Goal: Information Seeking & Learning: Find specific fact

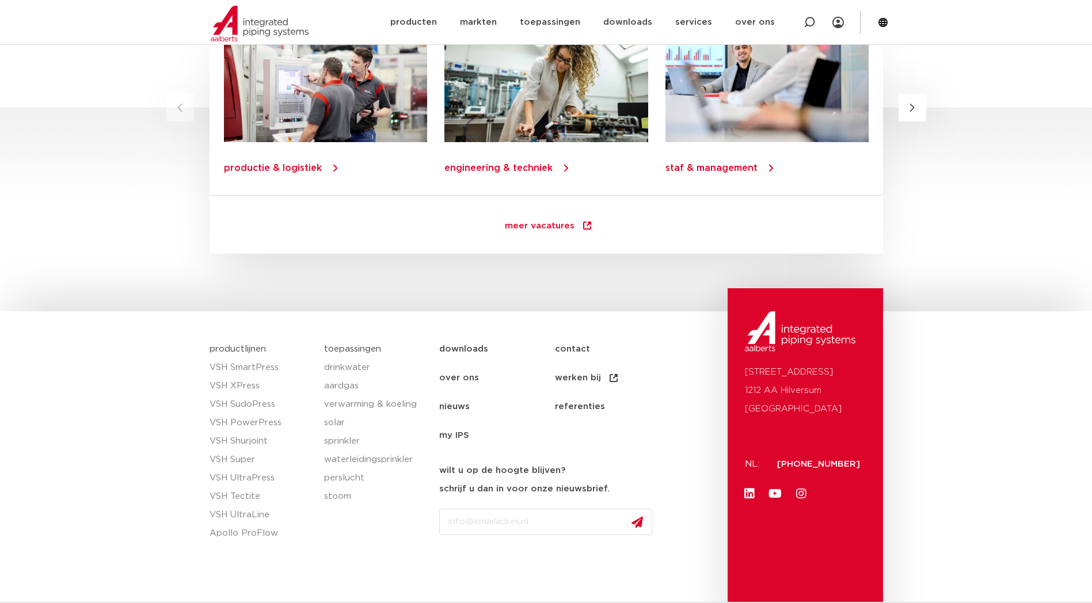
scroll to position [1581, 0]
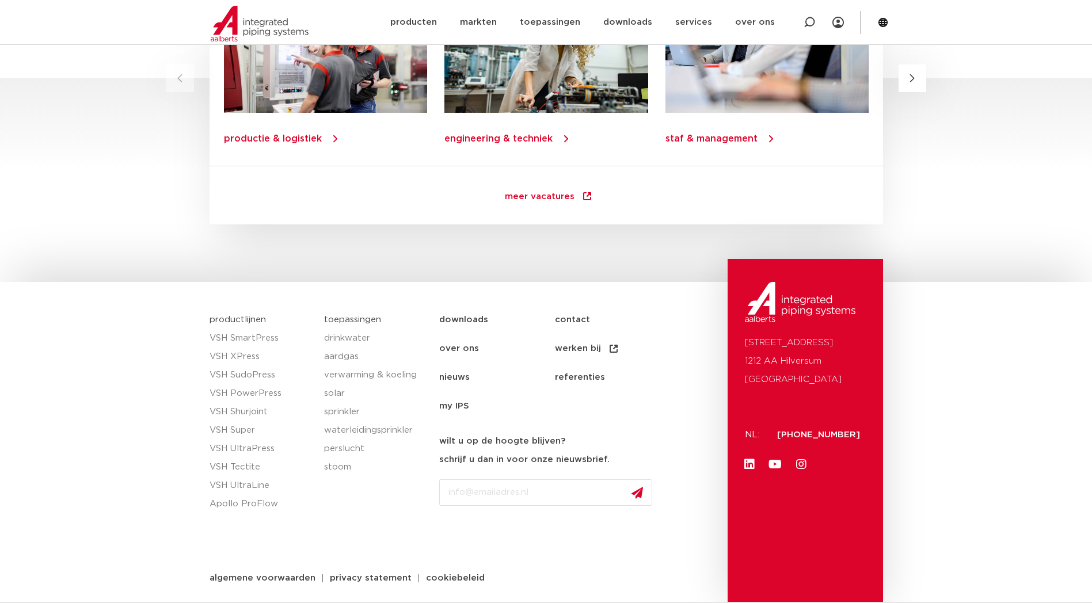
click at [579, 321] on link "contact" at bounding box center [613, 320] width 116 height 29
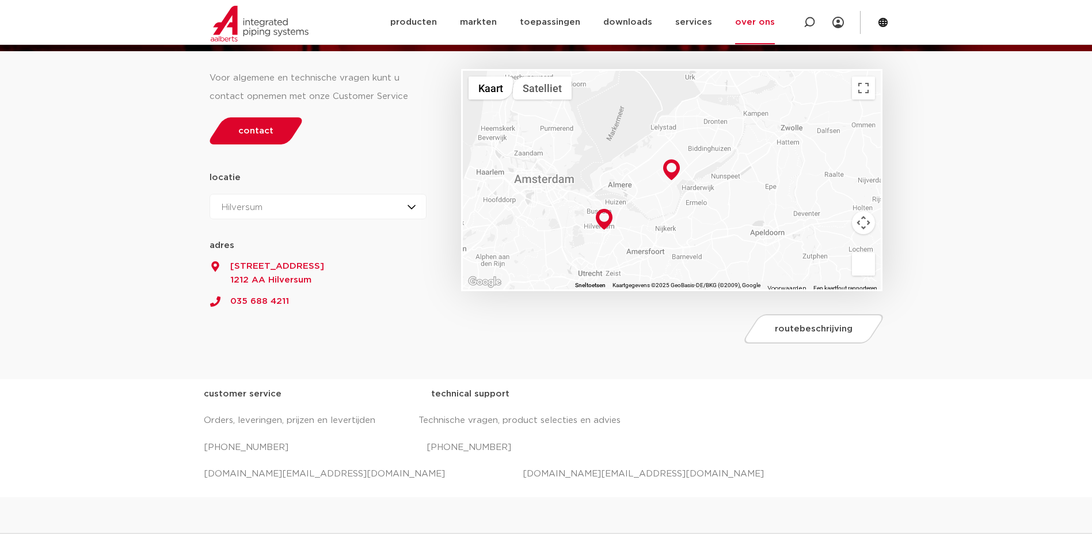
scroll to position [9, 0]
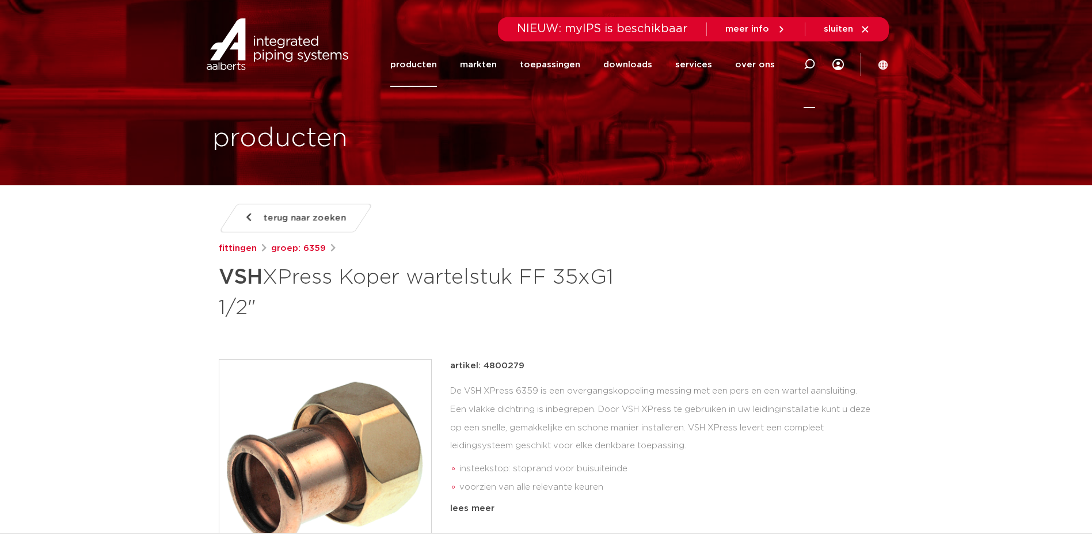
click at [808, 62] on icon at bounding box center [810, 65] width 12 height 12
click at [608, 64] on input "Zoeken" at bounding box center [636, 62] width 362 height 23
paste input "4800279"
type input "4800279"
click button "Zoeken" at bounding box center [0, 0] width 0 height 0
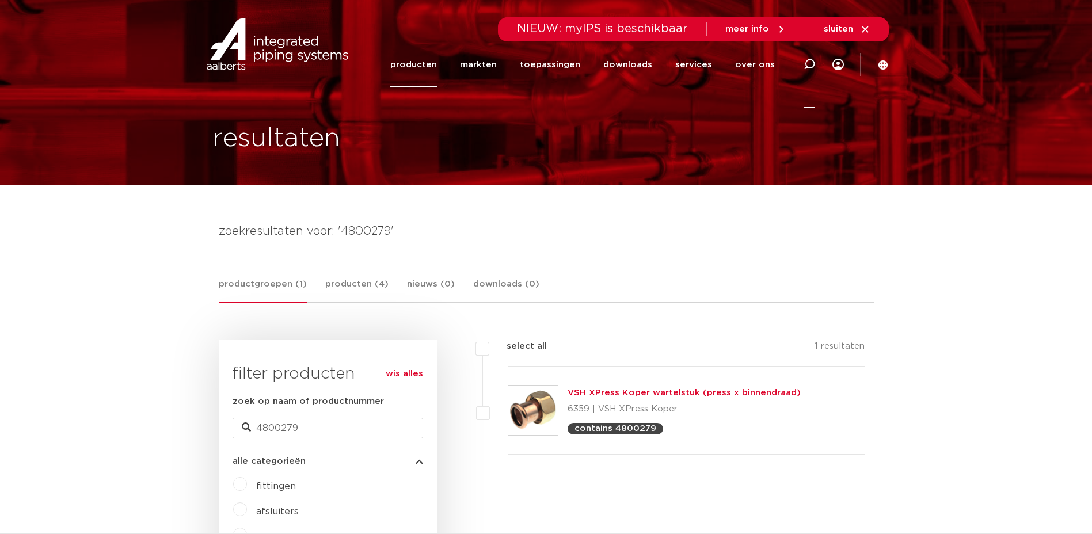
click at [805, 69] on icon at bounding box center [809, 65] width 14 height 14
paste input "4800279"
type input "4800279"
click button "Zoeken" at bounding box center [0, 0] width 0 height 0
click at [800, 69] on div at bounding box center [809, 64] width 46 height 87
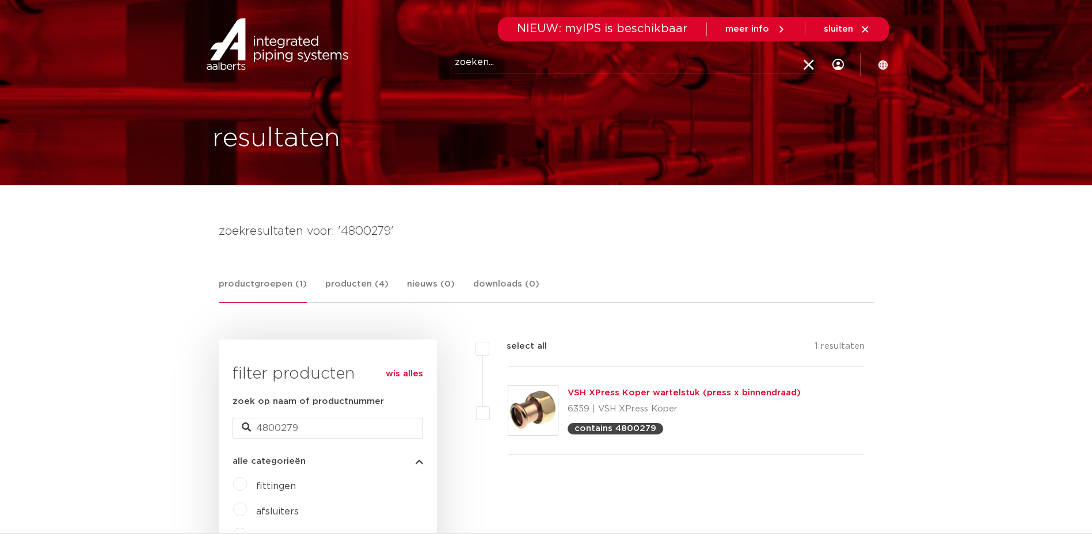
paste input "6191075"
type input "6191075"
click button "Zoeken" at bounding box center [0, 0] width 0 height 0
click at [606, 395] on link "VSH XPress RVS eindkoppeling (1 x press)" at bounding box center [662, 393] width 189 height 9
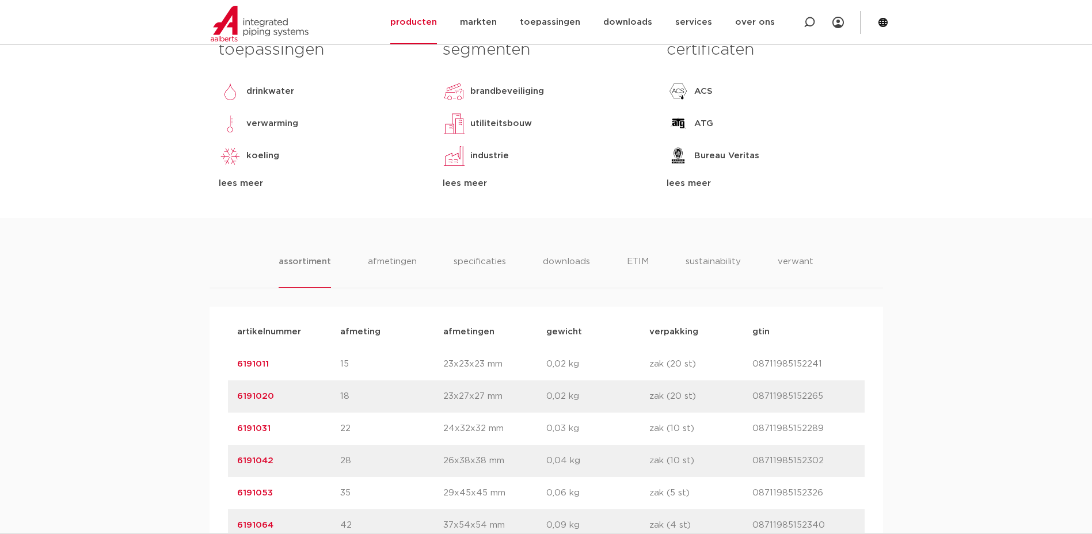
scroll to position [546, 0]
click at [383, 262] on li "afmetingen" at bounding box center [392, 272] width 50 height 33
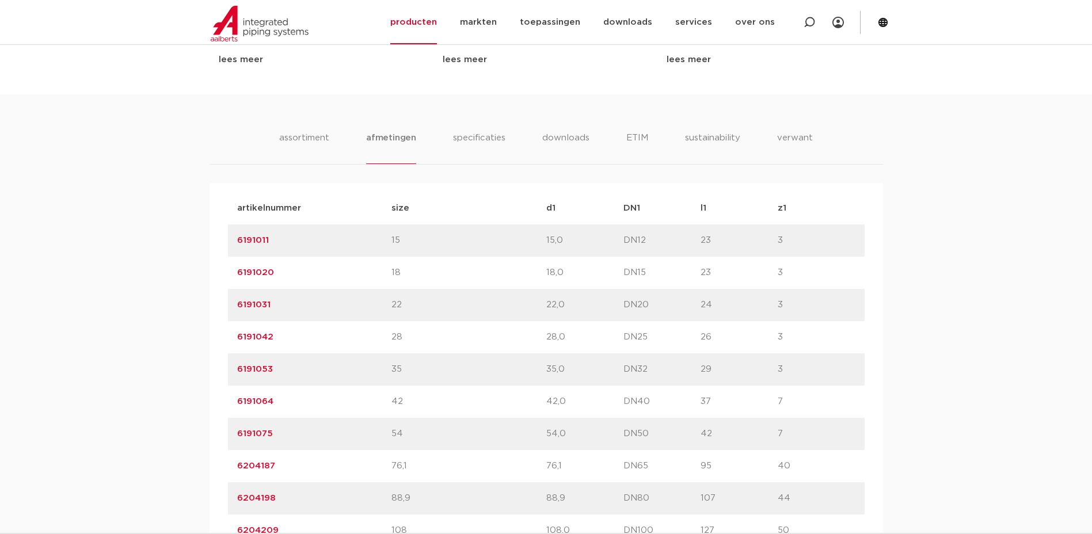
scroll to position [660, 0]
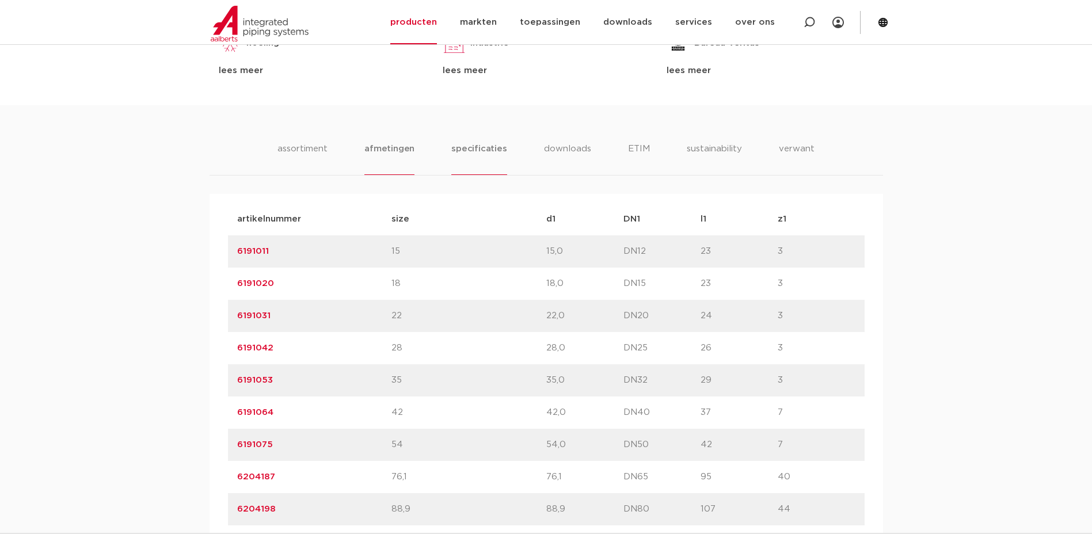
click at [478, 158] on li "specificaties" at bounding box center [478, 158] width 55 height 33
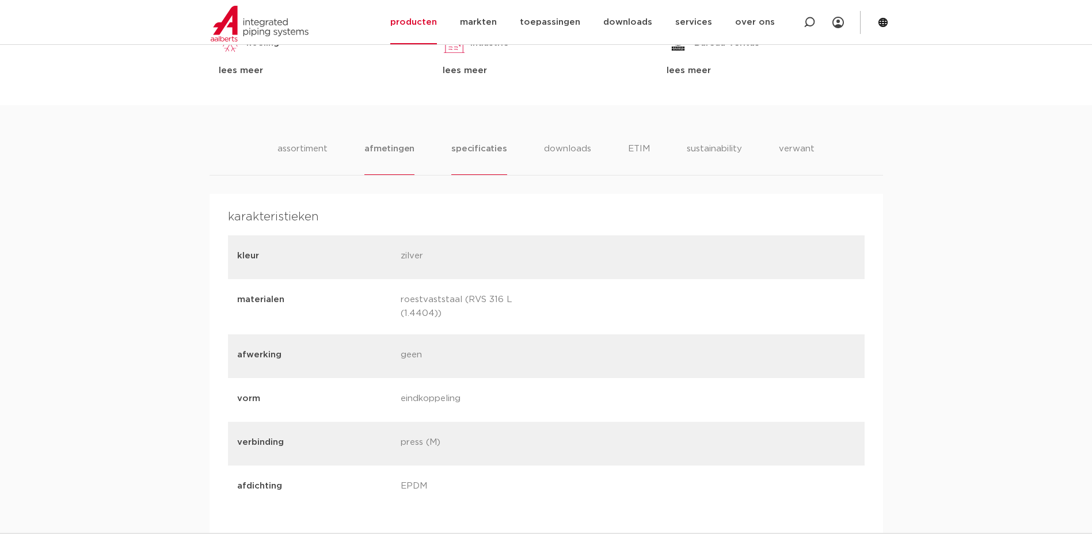
click at [410, 146] on li "afmetingen" at bounding box center [389, 158] width 50 height 33
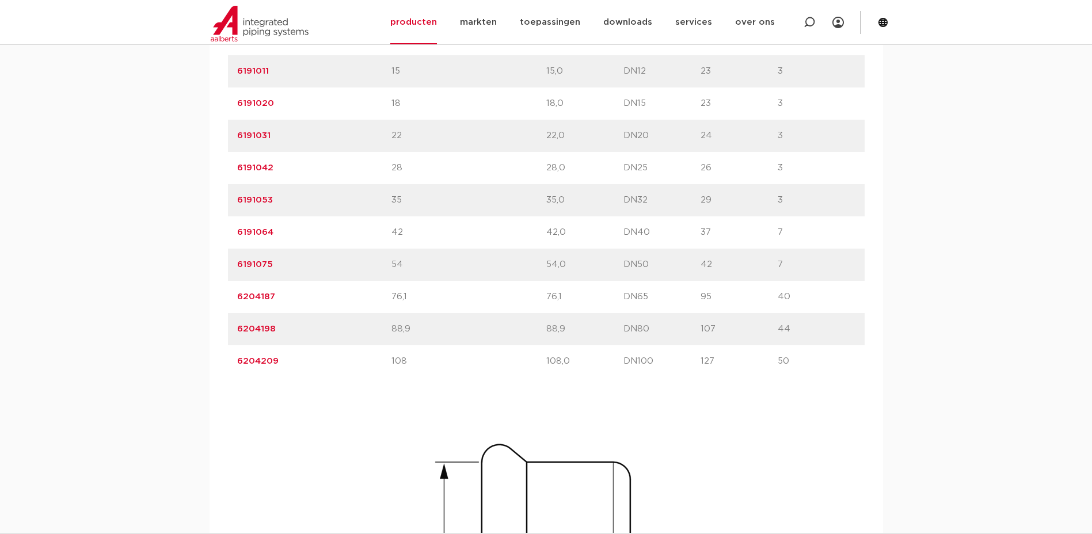
scroll to position [841, 0]
drag, startPoint x: 283, startPoint y: 360, endPoint x: 237, endPoint y: 357, distance: 46.8
click at [237, 357] on div "artikelnummer 6204209" at bounding box center [314, 361] width 155 height 14
copy link "6204209"
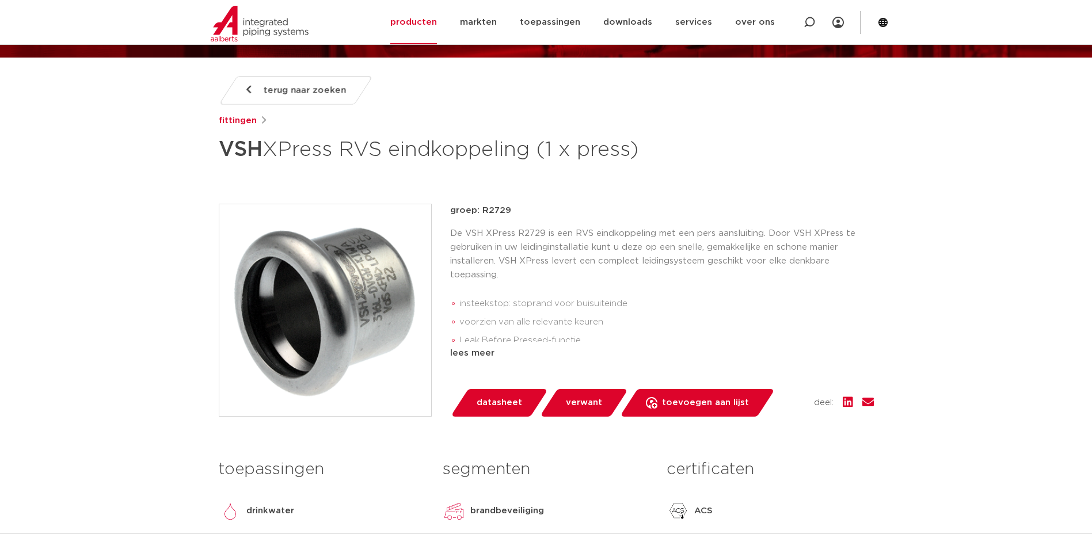
scroll to position [0, 0]
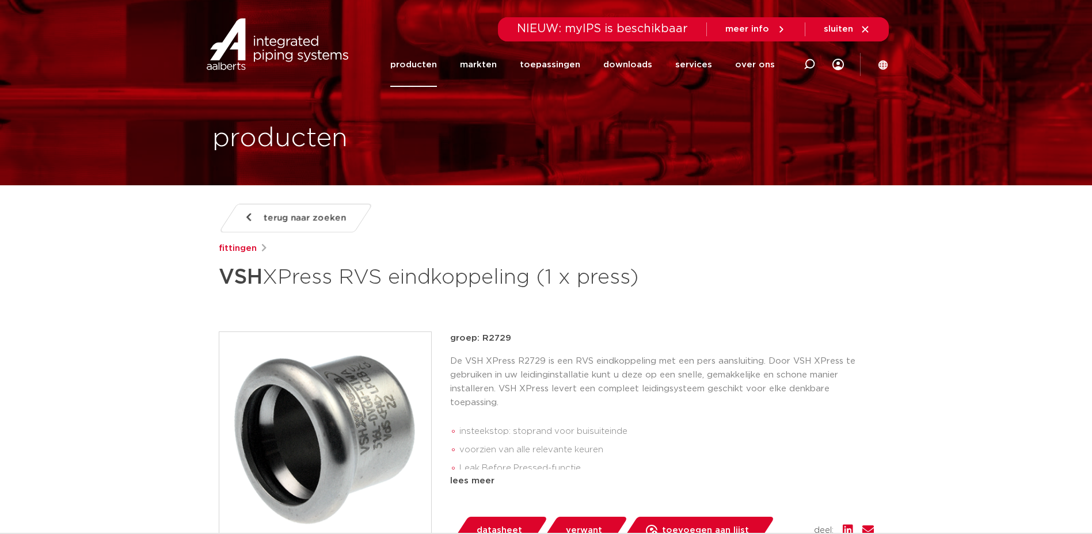
click at [281, 44] on img at bounding box center [277, 44] width 147 height 52
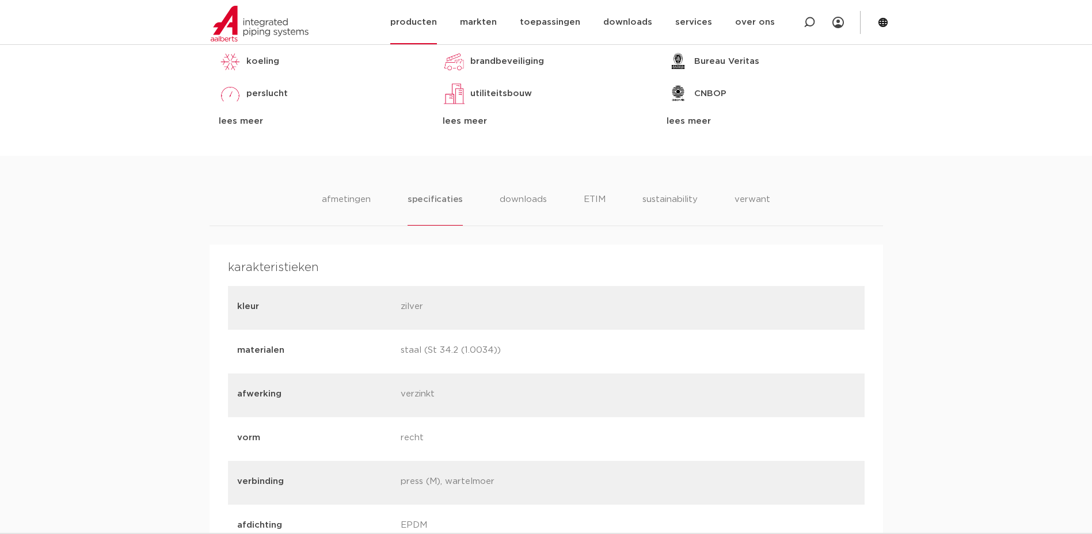
scroll to position [637, 0]
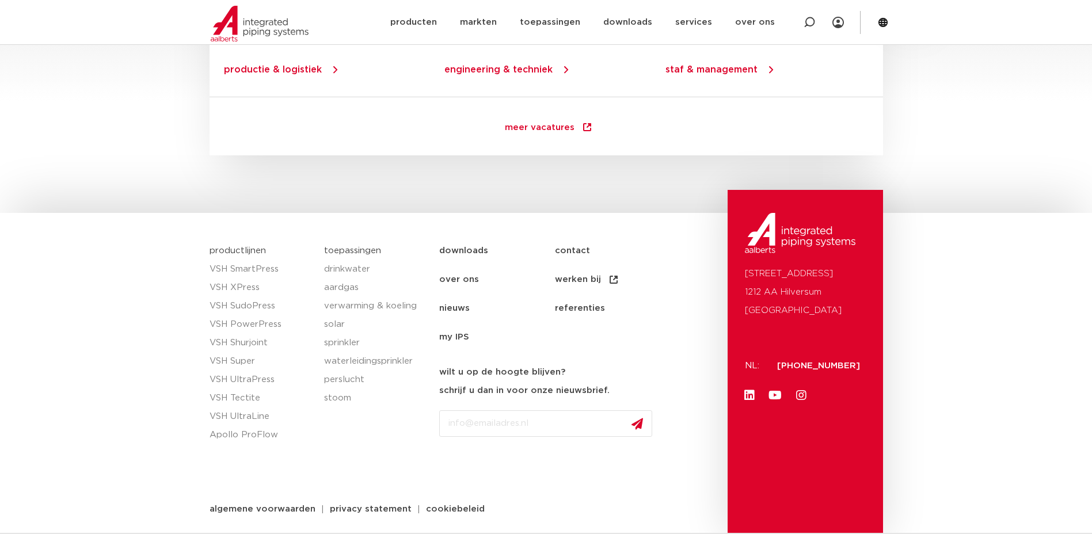
click at [560, 249] on link "contact" at bounding box center [613, 251] width 116 height 29
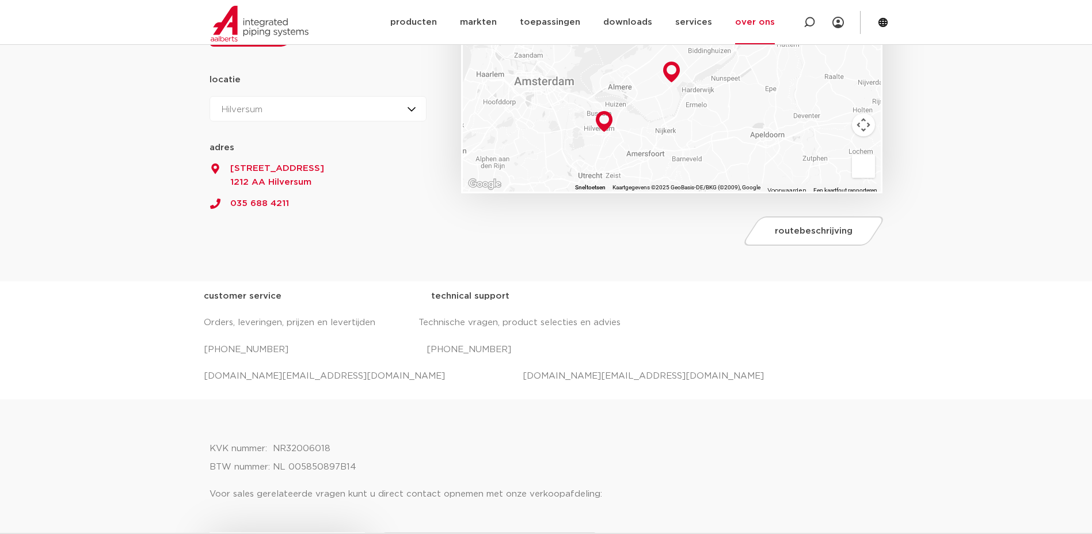
scroll to position [231, 0]
drag, startPoint x: 417, startPoint y: 350, endPoint x: 524, endPoint y: 342, distance: 106.8
click at [524, 342] on p "[PHONE_NUMBER] [PHONE_NUMBER]" at bounding box center [546, 350] width 685 height 18
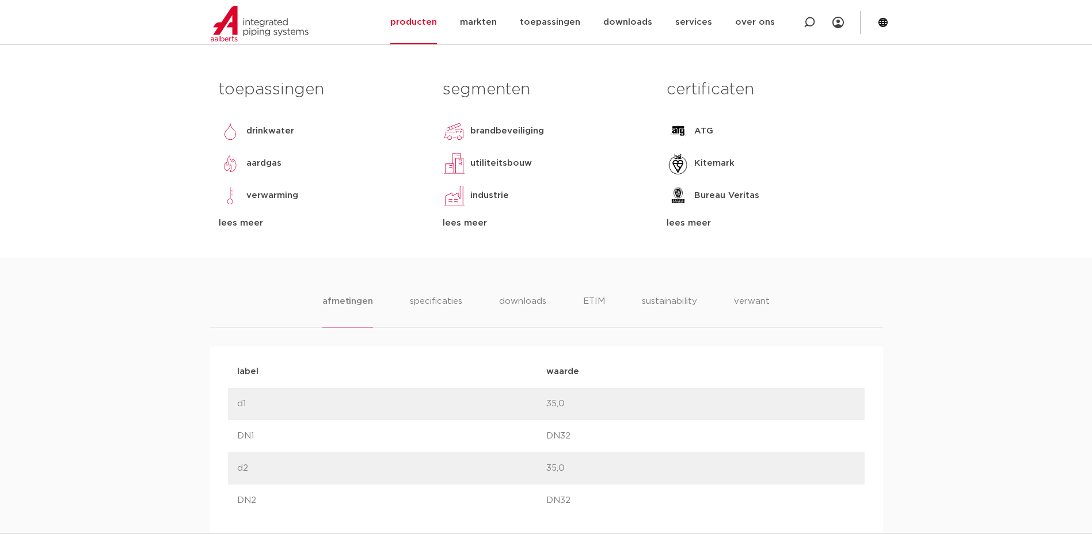
scroll to position [496, 0]
click at [421, 304] on li "specificaties" at bounding box center [435, 312] width 55 height 33
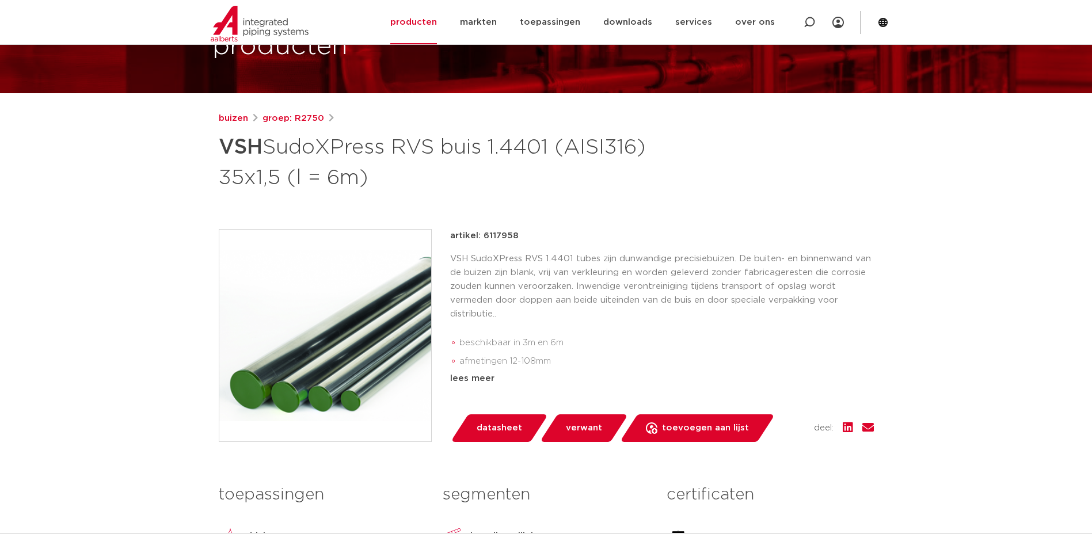
scroll to position [91, 0]
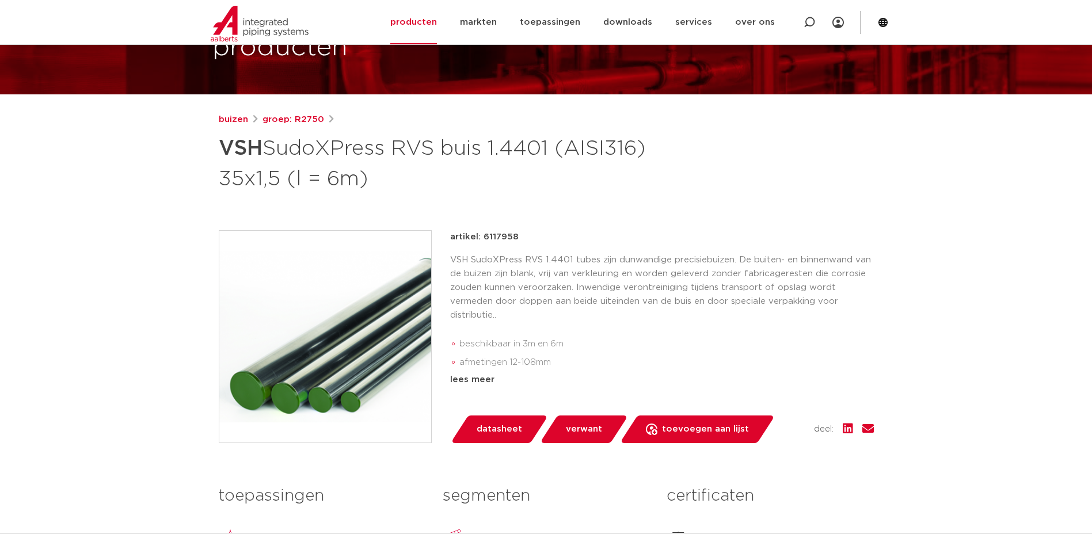
click at [731, 315] on p "VSH SudoXPress RVS 1.4401 tubes zijn dunwandige precisiebuizen. De buiten- en b…" at bounding box center [662, 287] width 424 height 69
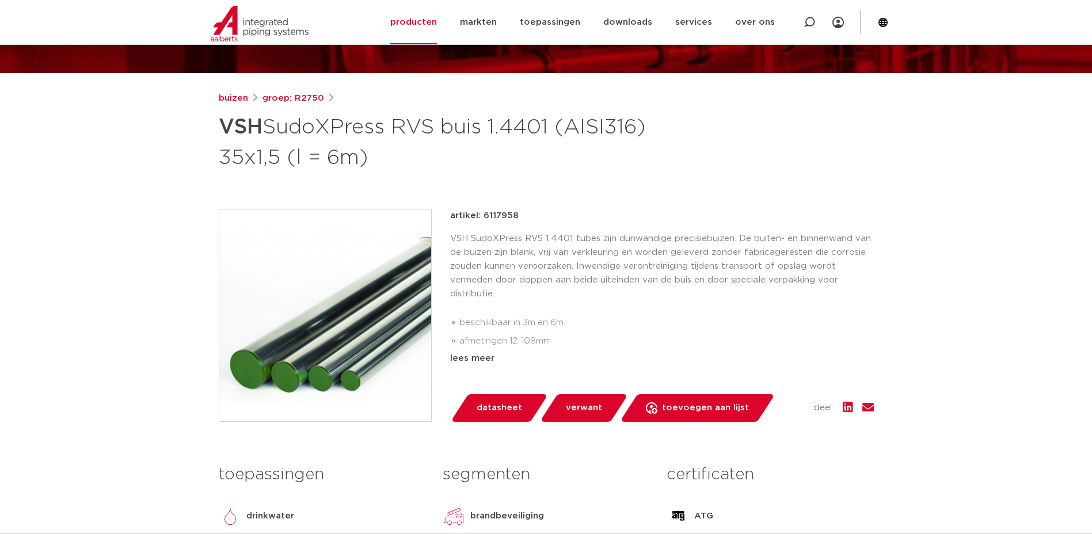
scroll to position [113, 0]
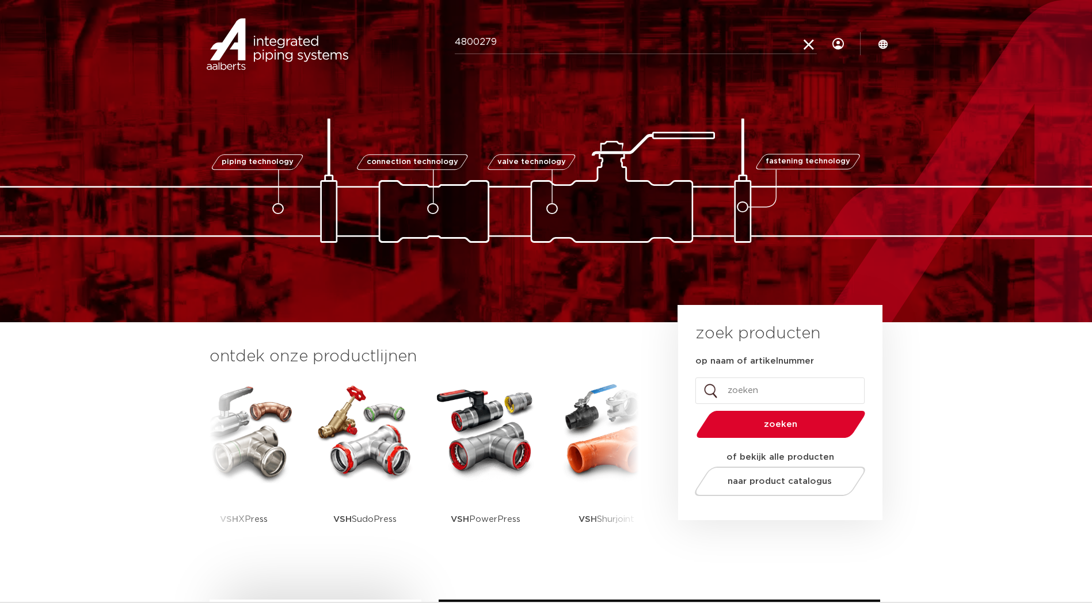
type input "4800279"
click button "Zoeken" at bounding box center [0, 0] width 0 height 0
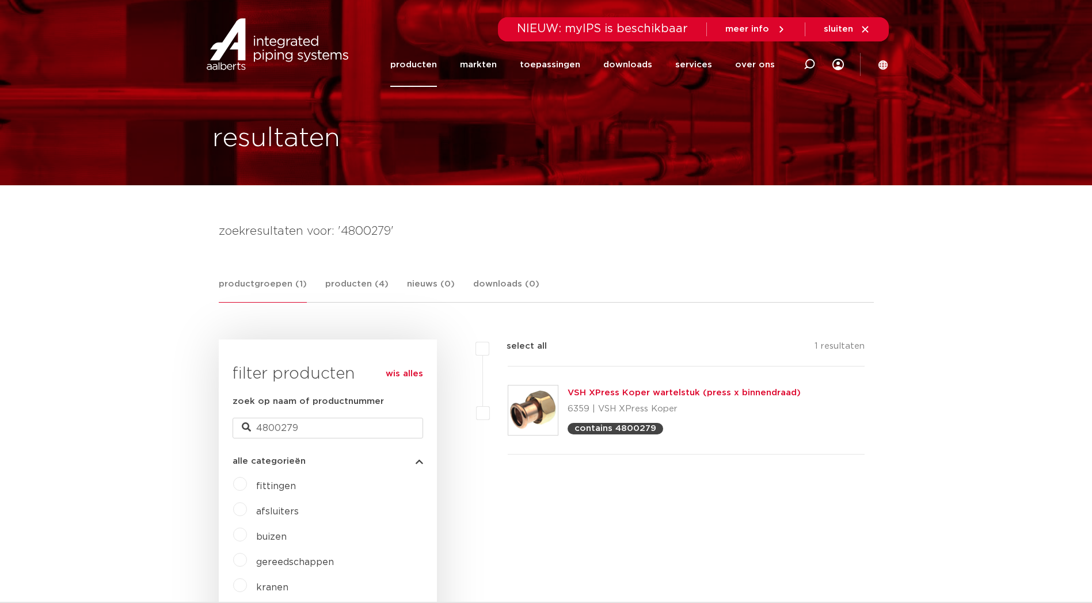
click at [538, 417] on img at bounding box center [533, 411] width 50 height 50
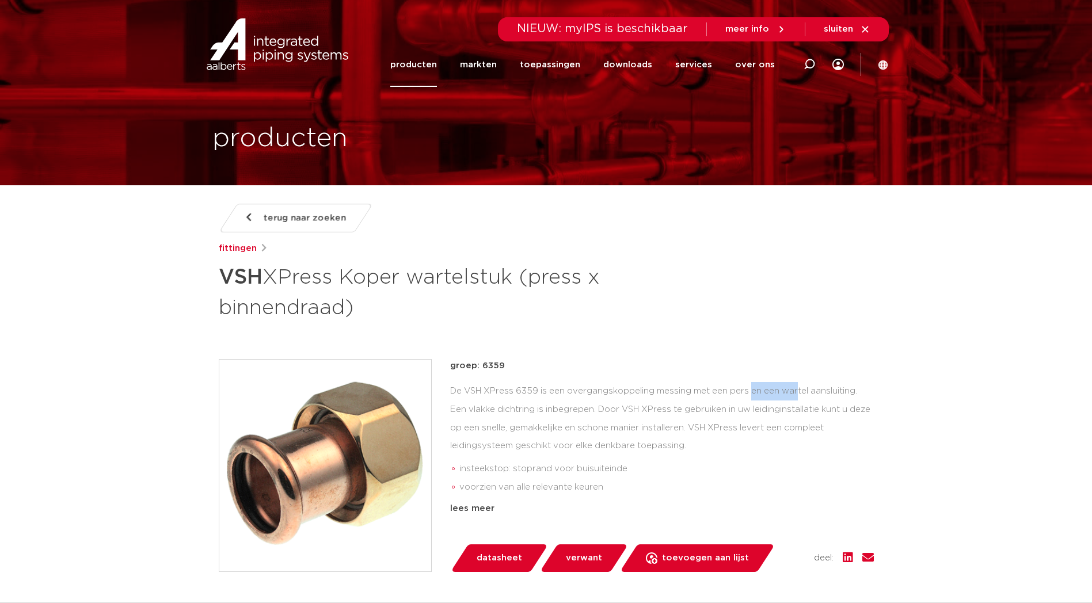
drag, startPoint x: 654, startPoint y: 393, endPoint x: 708, endPoint y: 394, distance: 53.5
click at [708, 394] on div "De VSH XPress 6359 is een overgangskoppeling messing met een pers en een wartel…" at bounding box center [662, 439] width 424 height 115
drag, startPoint x: 207, startPoint y: 3, endPoint x: 130, endPoint y: 334, distance: 339.9
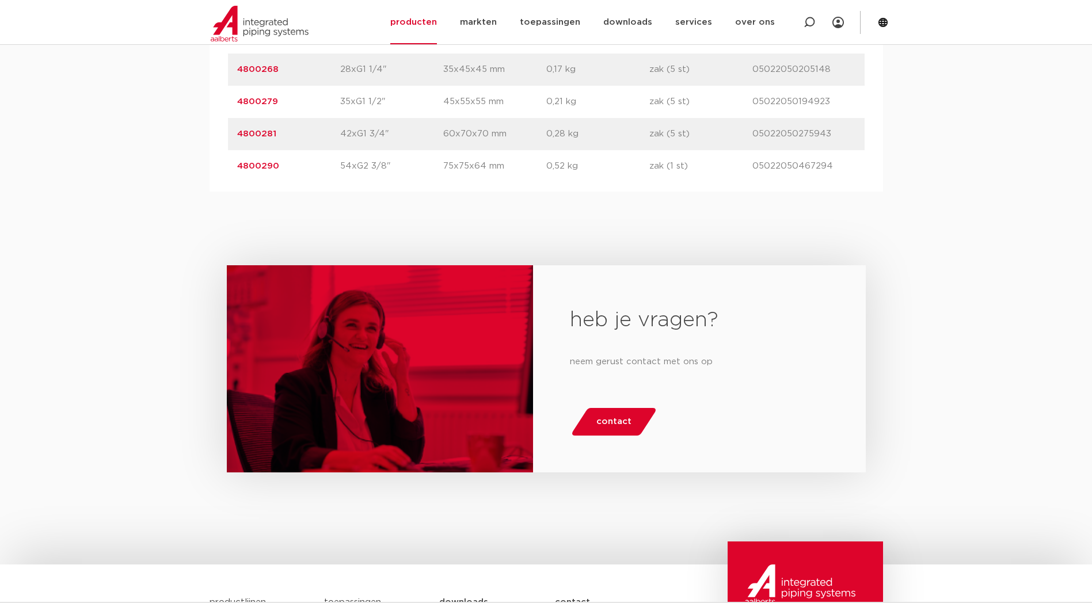
scroll to position [767, 0]
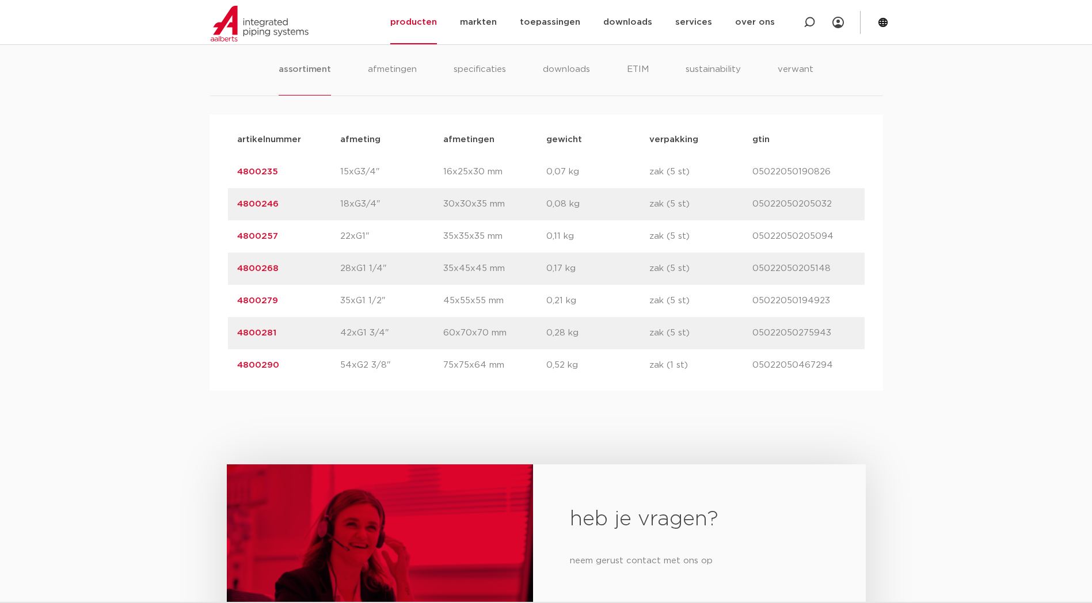
click at [256, 300] on link "4800279" at bounding box center [257, 300] width 41 height 9
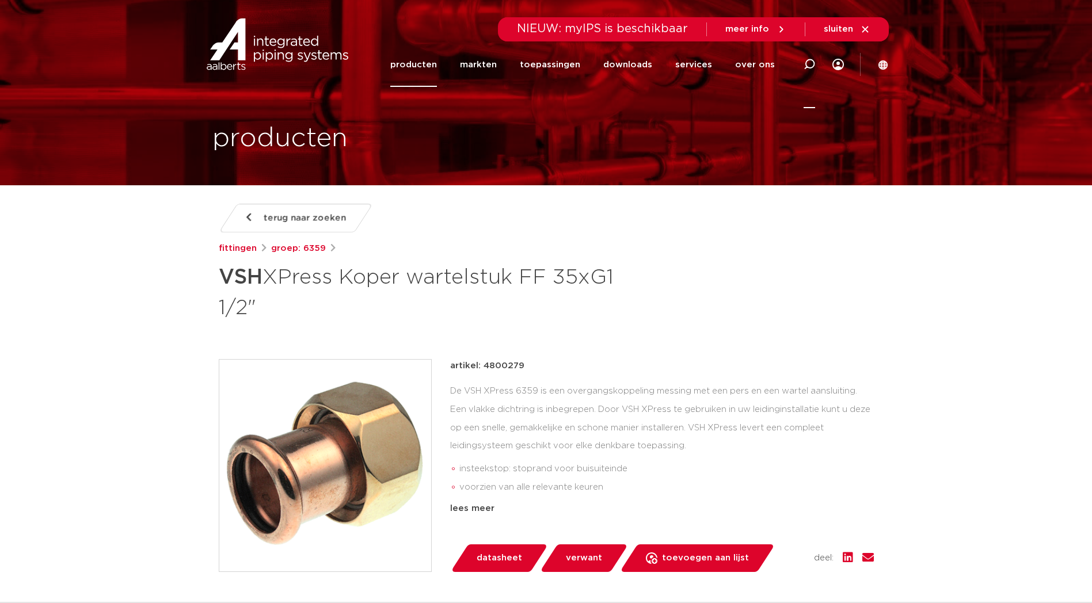
click at [812, 63] on icon at bounding box center [810, 65] width 12 height 12
click at [752, 67] on input "Zoeken" at bounding box center [636, 62] width 362 height 23
paste input "35xR1 1/2"
type input "35xR1 1/2"
click button "Zoeken" at bounding box center [0, 0] width 0 height 0
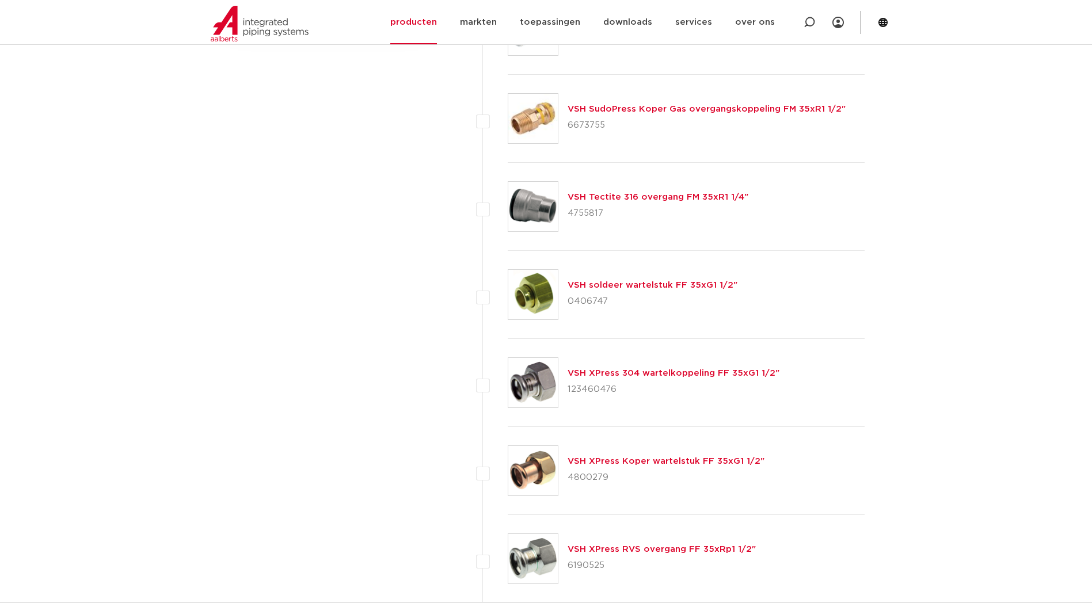
scroll to position [672, 0]
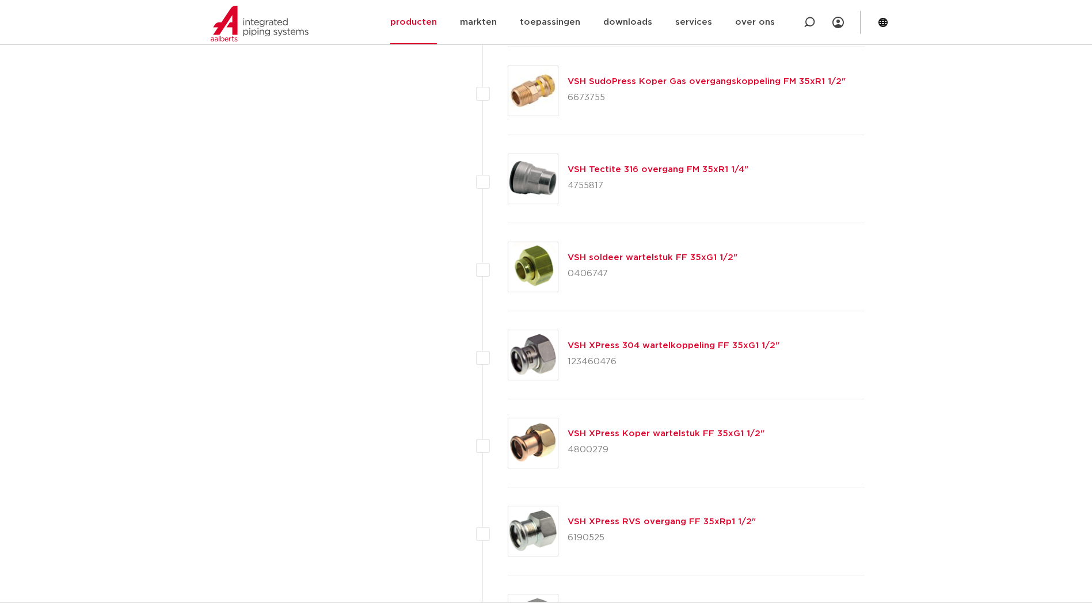
drag, startPoint x: 268, startPoint y: 315, endPoint x: 275, endPoint y: 311, distance: 7.2
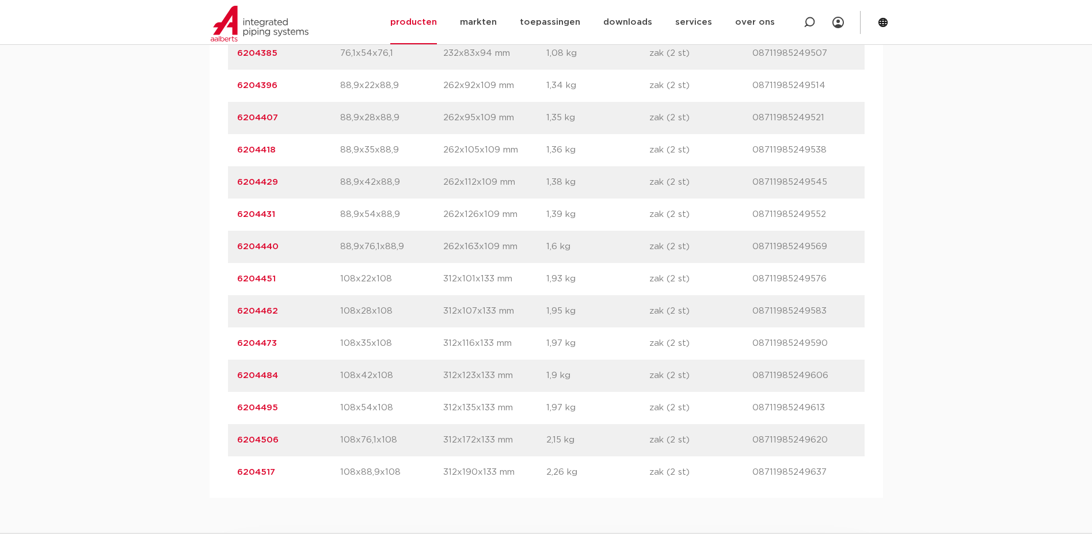
scroll to position [1534, 0]
click at [257, 413] on link "6204495" at bounding box center [257, 409] width 41 height 9
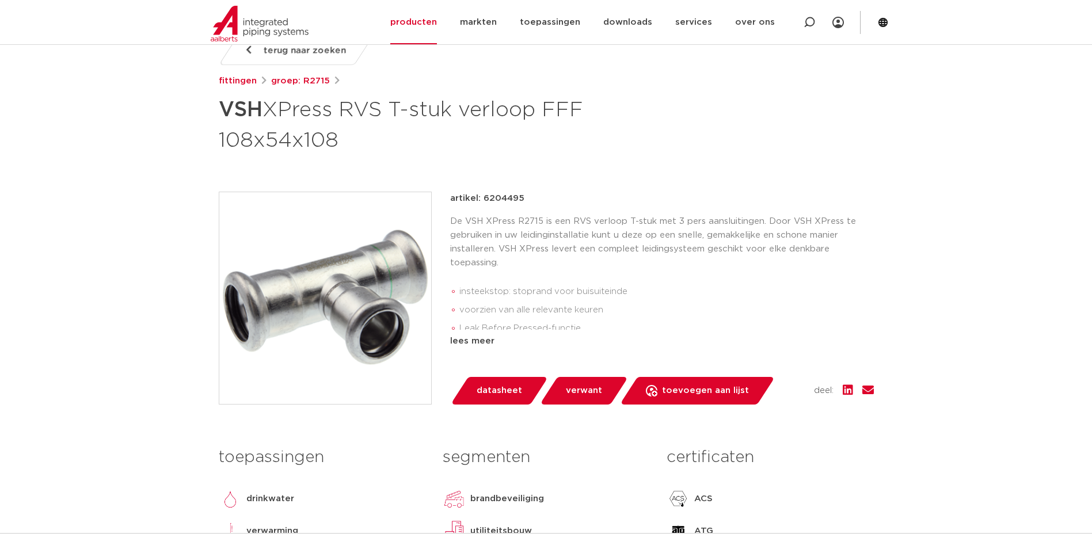
scroll to position [166, 0]
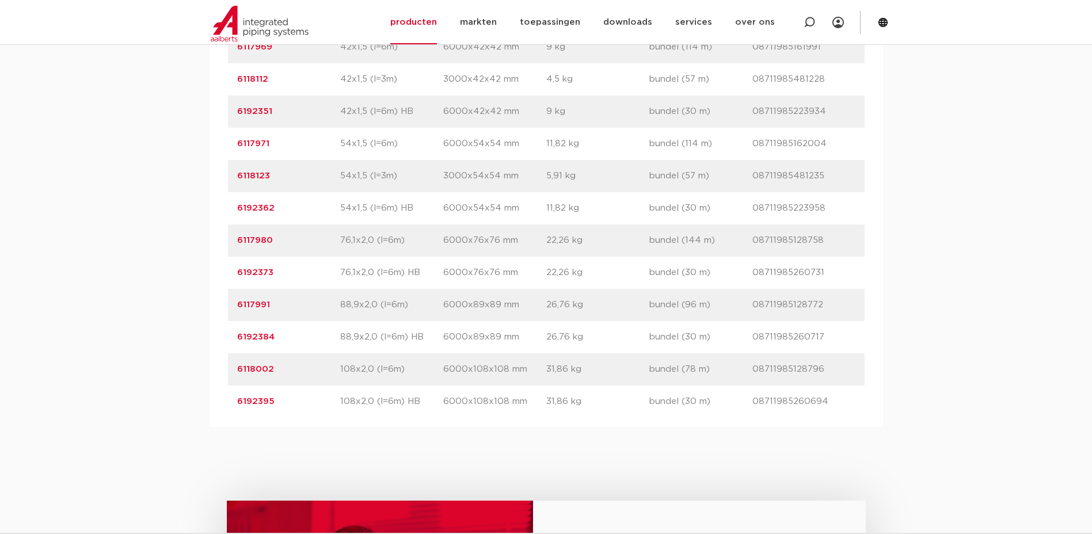
scroll to position [1346, 0]
click at [257, 375] on link "6118002" at bounding box center [255, 371] width 37 height 9
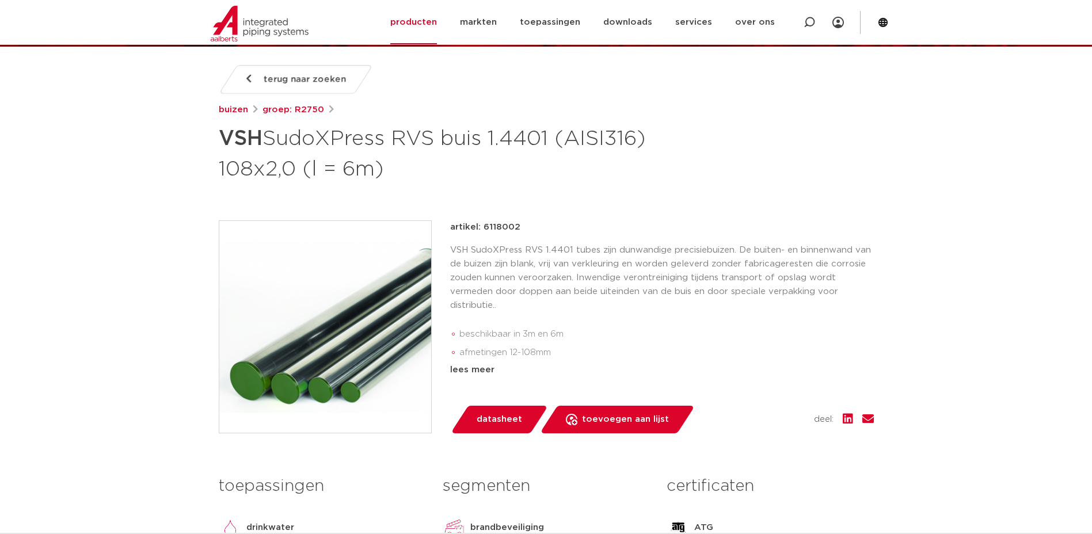
scroll to position [138, 0]
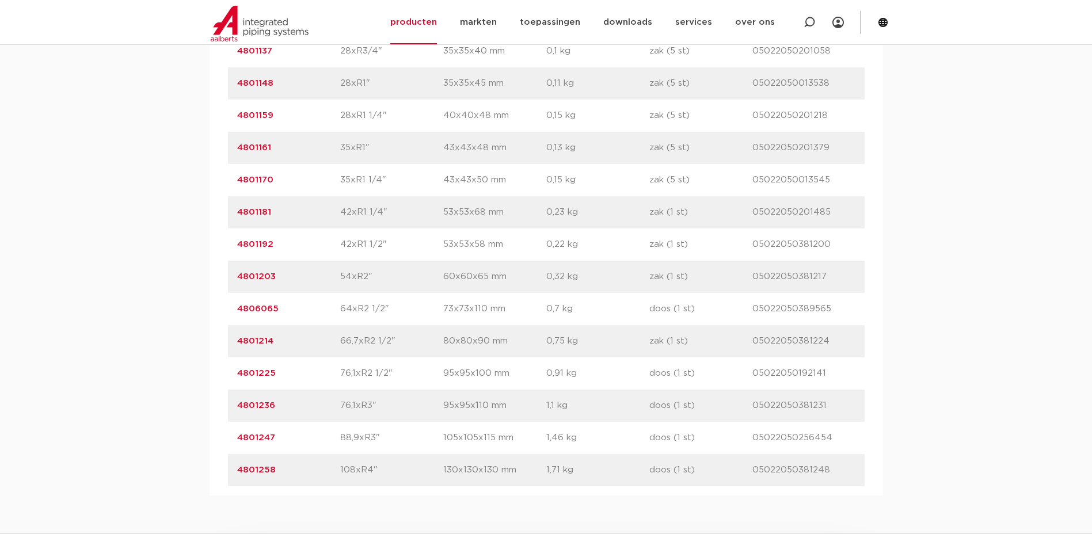
scroll to position [1211, 0]
click at [245, 470] on link "4801258" at bounding box center [256, 469] width 39 height 9
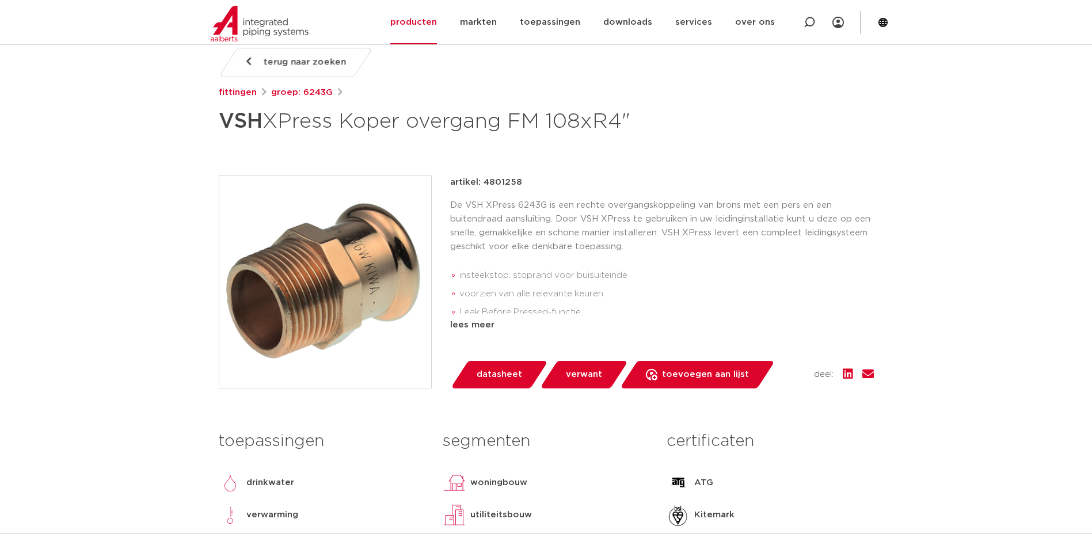
scroll to position [163, 0]
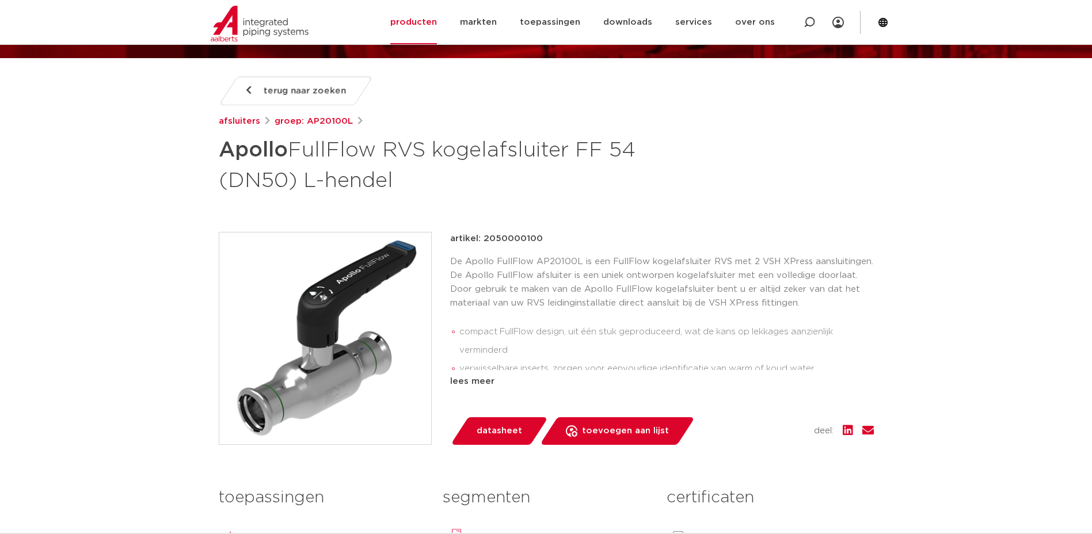
scroll to position [127, 0]
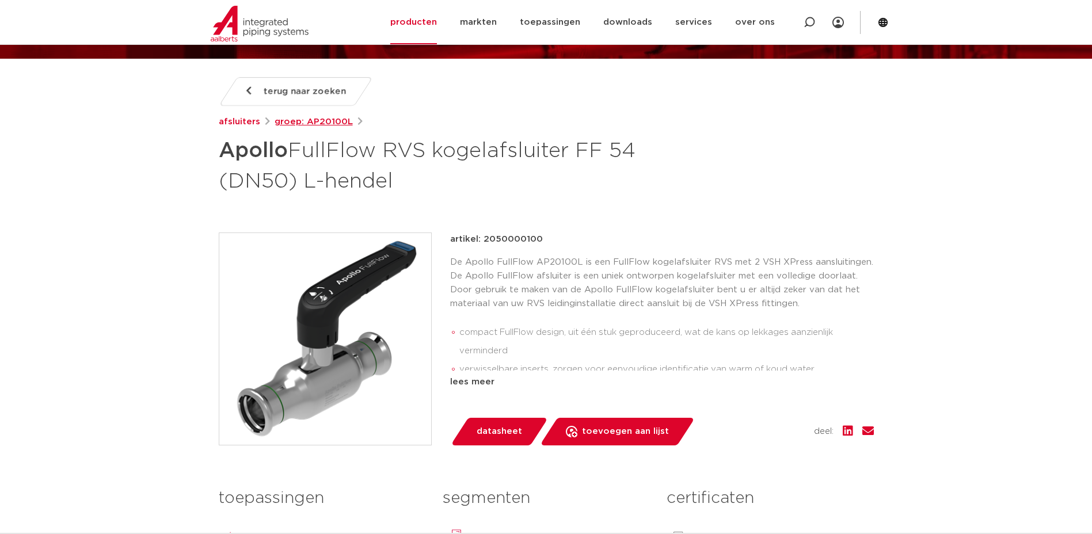
click at [319, 125] on link "groep: AP20100L" at bounding box center [314, 122] width 78 height 14
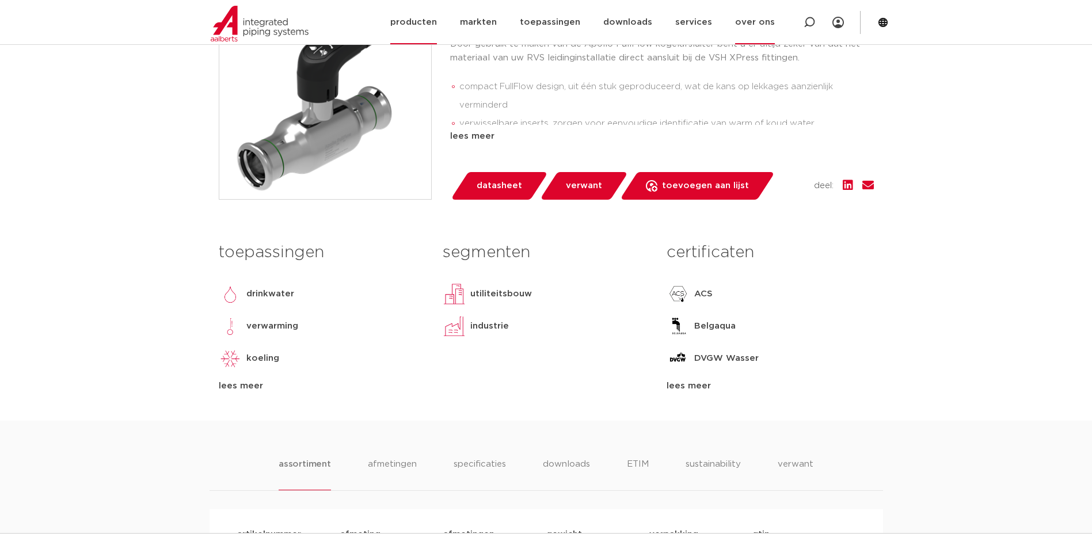
scroll to position [372, 0]
